Goal: Task Accomplishment & Management: Manage account settings

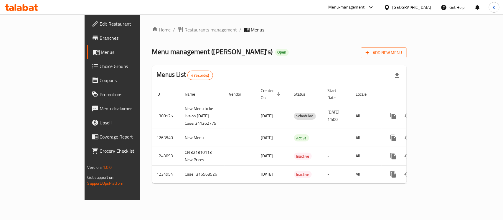
click at [100, 67] on span "Choice Groups" at bounding box center [132, 66] width 64 height 7
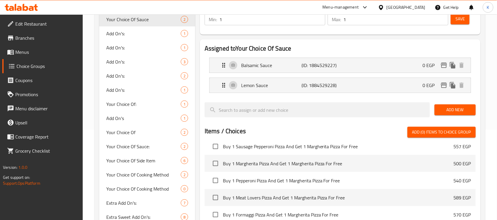
scroll to position [5, 0]
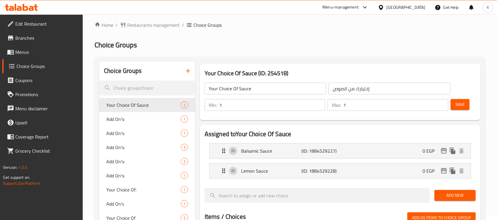
click at [48, 53] on span "Menus" at bounding box center [46, 52] width 63 height 7
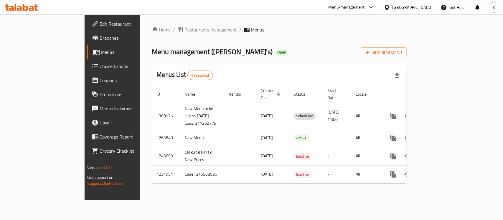
click at [185, 26] on span "Restaurants management" at bounding box center [211, 29] width 52 height 7
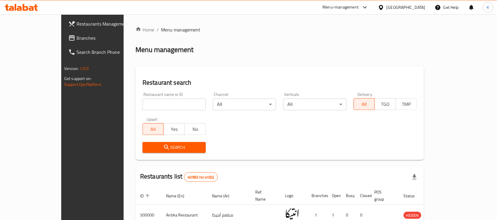
click at [77, 40] on span "Branches" at bounding box center [108, 37] width 63 height 7
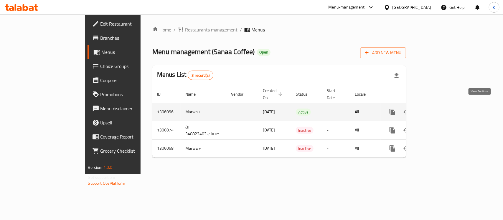
click at [438, 109] on icon "enhanced table" at bounding box center [434, 112] width 7 height 7
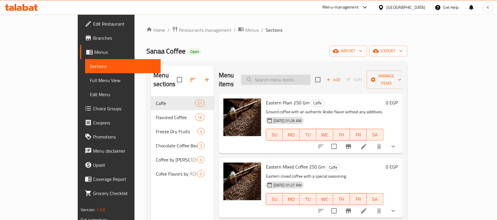
click at [299, 75] on input "search" at bounding box center [275, 80] width 69 height 10
paste input "Special Mixed"
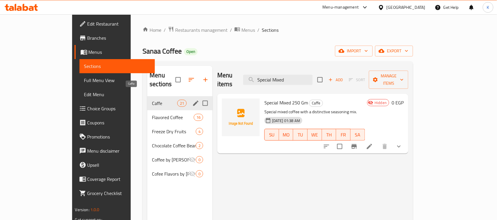
click at [152, 100] on span "Caffe" at bounding box center [164, 103] width 25 height 7
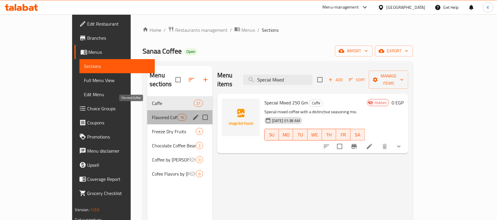
click at [152, 114] on span "Flavored Coffee" at bounding box center [164, 117] width 25 height 7
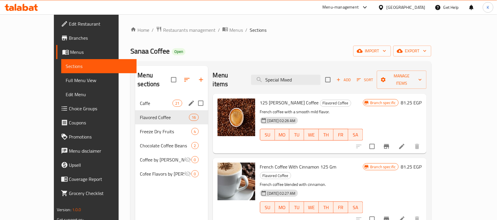
click at [135, 98] on div "Caffe 21" at bounding box center [171, 103] width 73 height 14
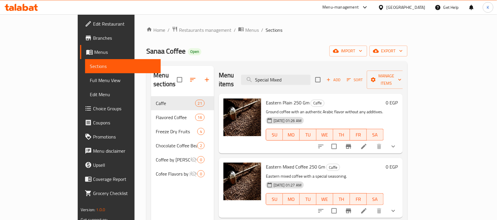
drag, startPoint x: 325, startPoint y: 75, endPoint x: 96, endPoint y: 73, distance: 229.7
click at [146, 73] on div "Menu sections Caffe 21 Flavored Coffee 16 Freeze Dry Fruits 4 Chocolate Coffee …" at bounding box center [276, 176] width 261 height 230
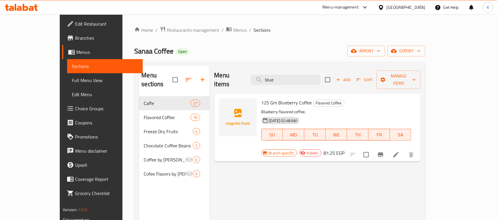
type input "blue"
drag, startPoint x: 413, startPoint y: 8, endPoint x: 410, endPoint y: 11, distance: 4.0
click at [387, 8] on div at bounding box center [382, 7] width 9 height 6
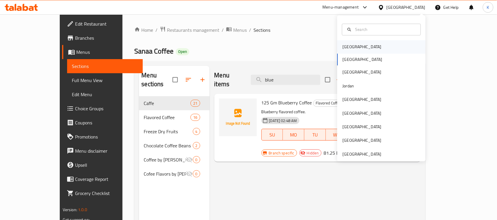
click at [381, 43] on div "Bahrain" at bounding box center [381, 47] width 88 height 14
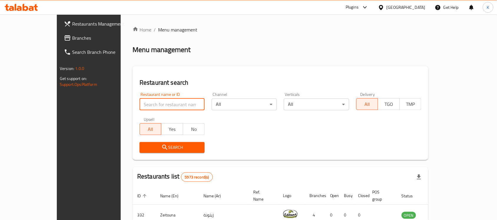
click at [140, 108] on input "search" at bounding box center [172, 105] width 65 height 12
type input "pizza hut"
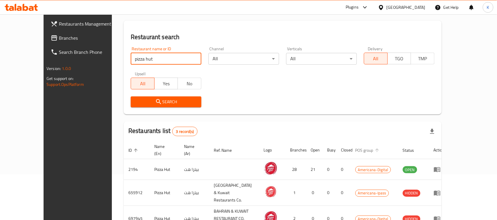
scroll to position [72, 0]
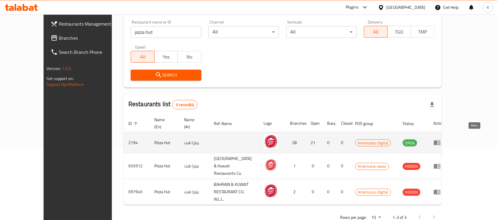
click at [441, 139] on icon "enhanced table" at bounding box center [437, 142] width 7 height 7
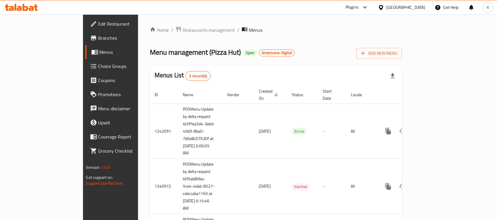
click at [98, 40] on span "Branches" at bounding box center [129, 37] width 63 height 7
